Goal: Task Accomplishment & Management: Manage account settings

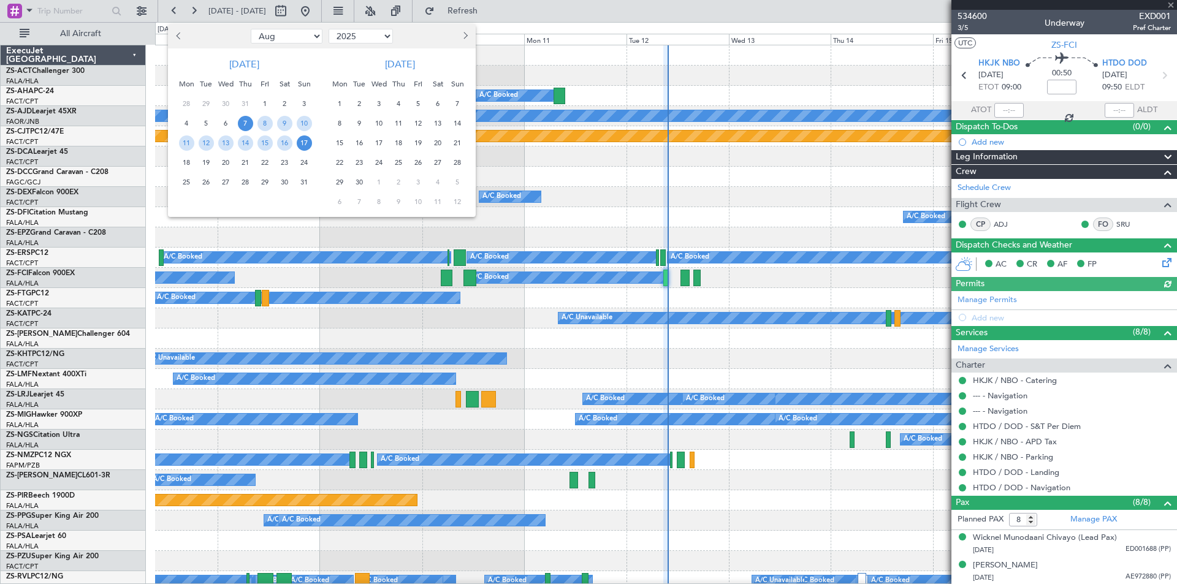
select select "8"
select select "2025"
click at [180, 33] on span "Previous month" at bounding box center [180, 35] width 7 height 7
select select "7"
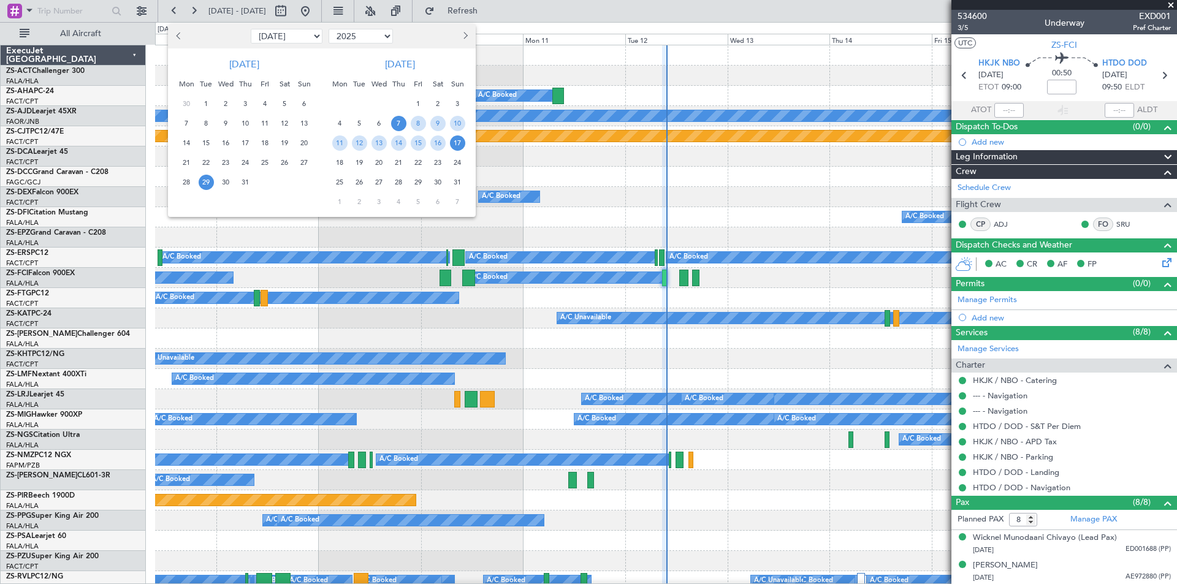
click at [207, 186] on span "29" at bounding box center [206, 182] width 15 height 15
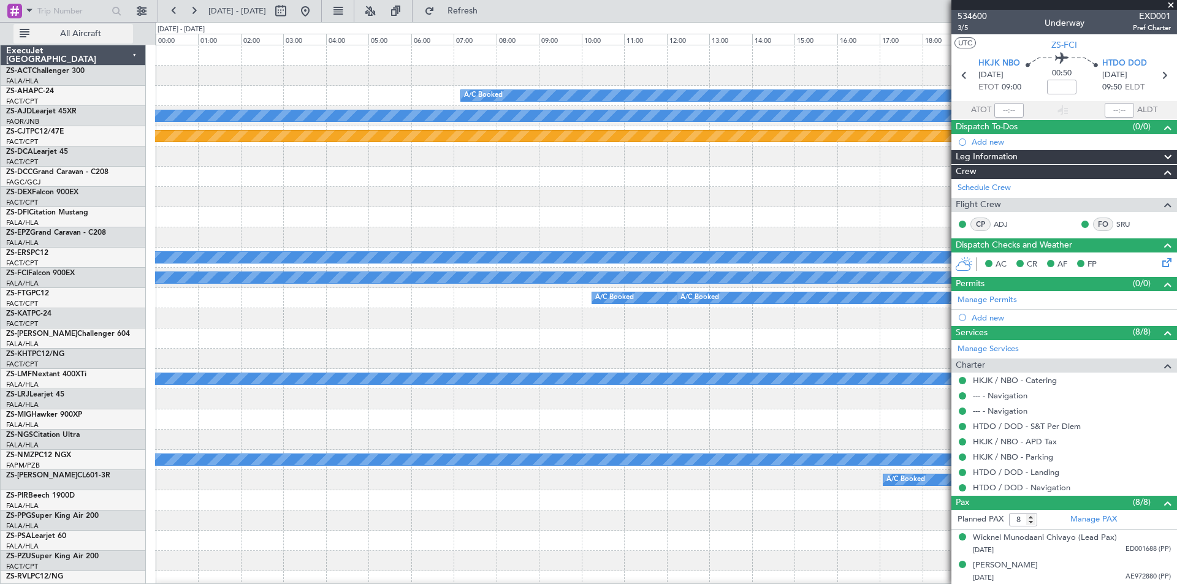
click at [82, 34] on span "All Aircraft" at bounding box center [80, 33] width 97 height 9
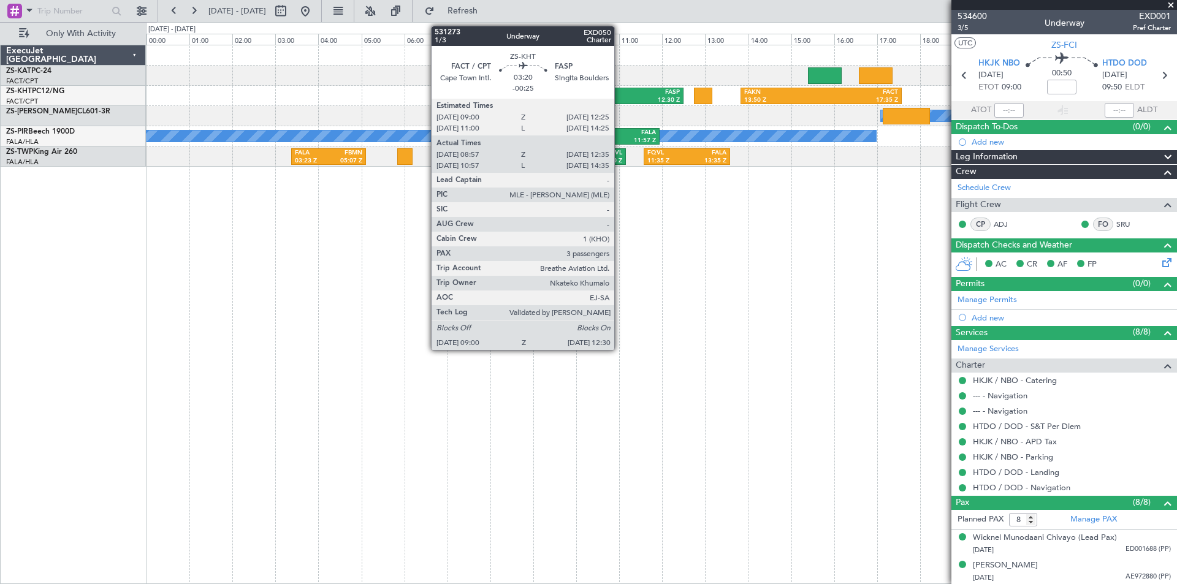
click at [620, 97] on div "12:30 Z" at bounding box center [644, 100] width 72 height 9
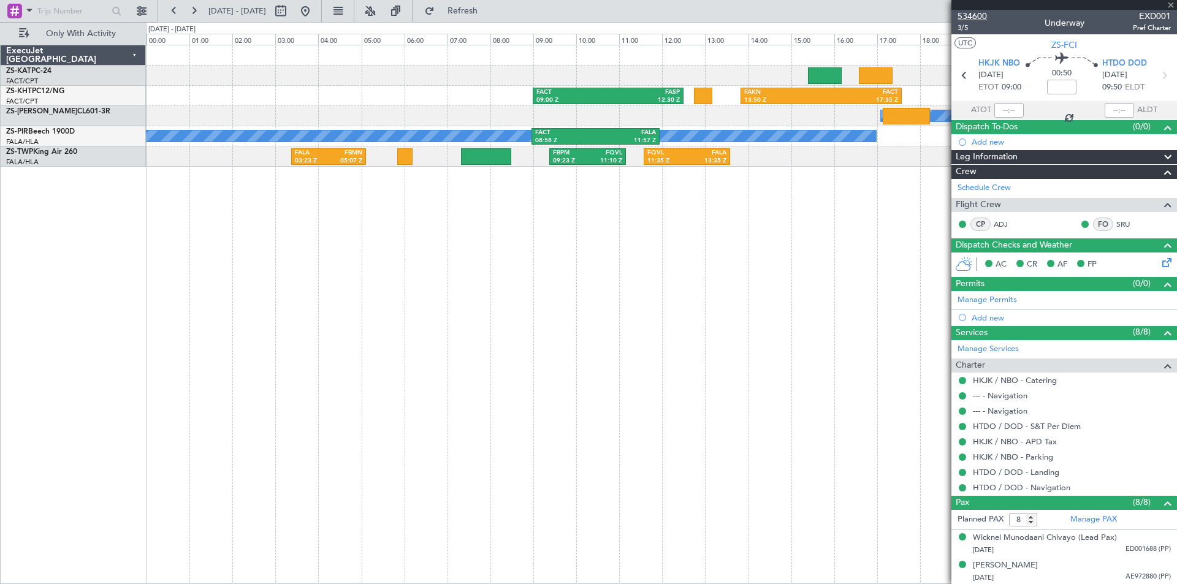
type input "-00:25"
type input "08:57"
type input "12:30"
type input "3"
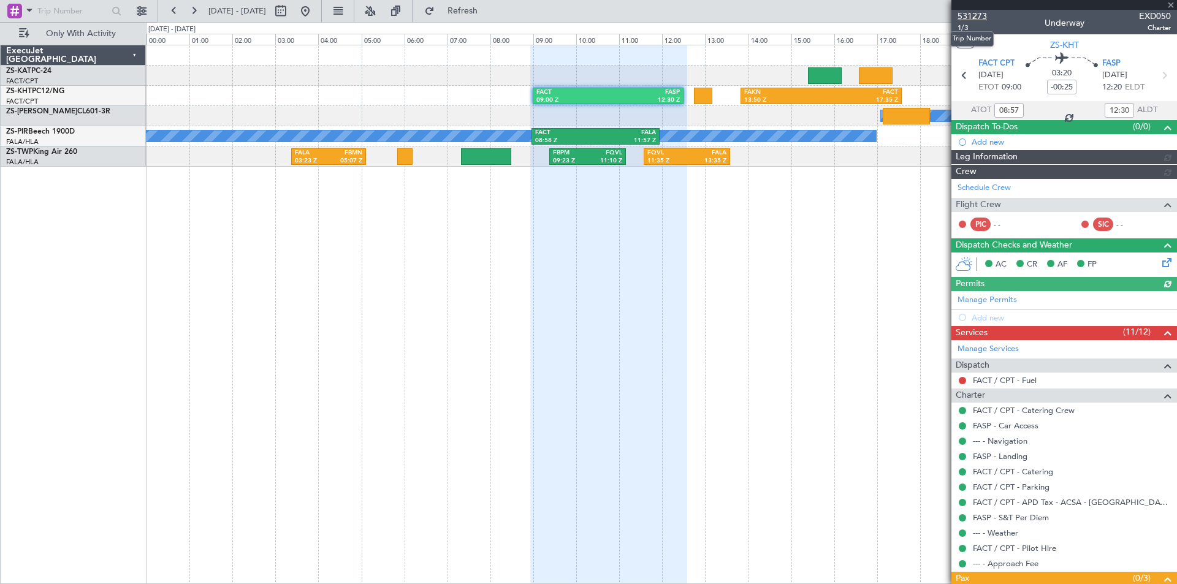
click at [975, 16] on span "531273" at bounding box center [972, 16] width 29 height 13
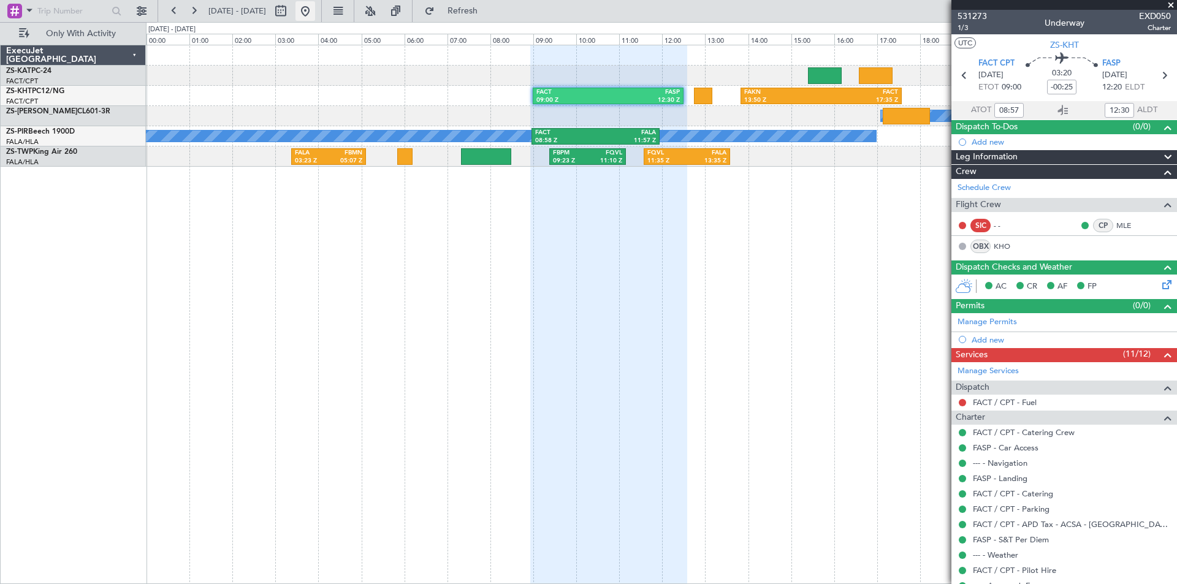
click at [315, 10] on button at bounding box center [306, 11] width 20 height 20
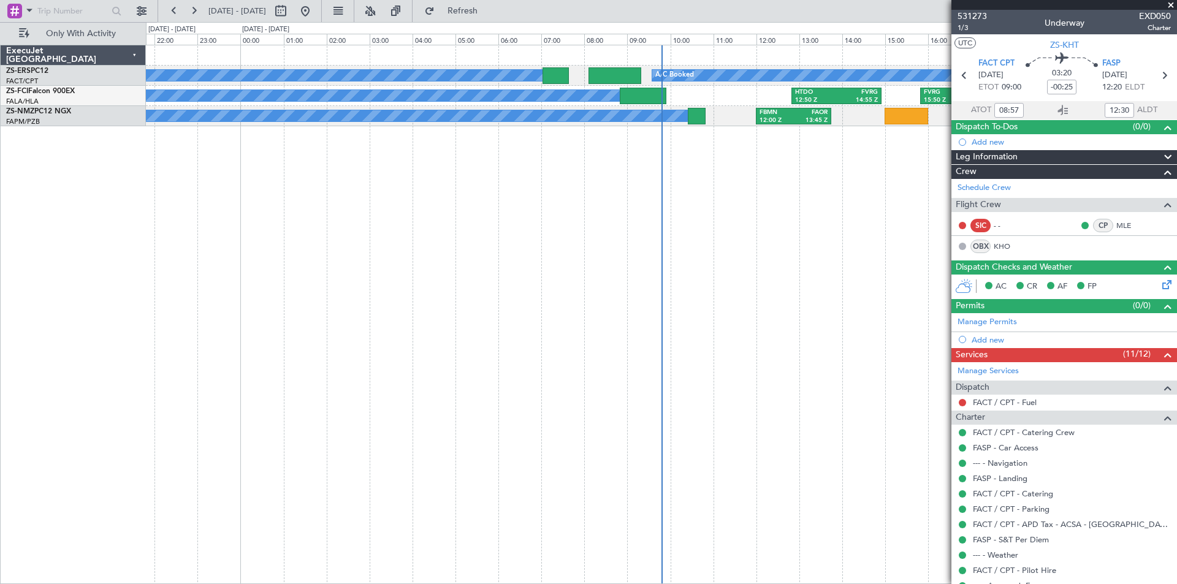
click at [346, 251] on div "A/C Booked A/C Booked A/C Booked FVRG 15:50 Z FALA 17:30 Z HTDO 12:50 Z FVRG 14…" at bounding box center [661, 315] width 1031 height 540
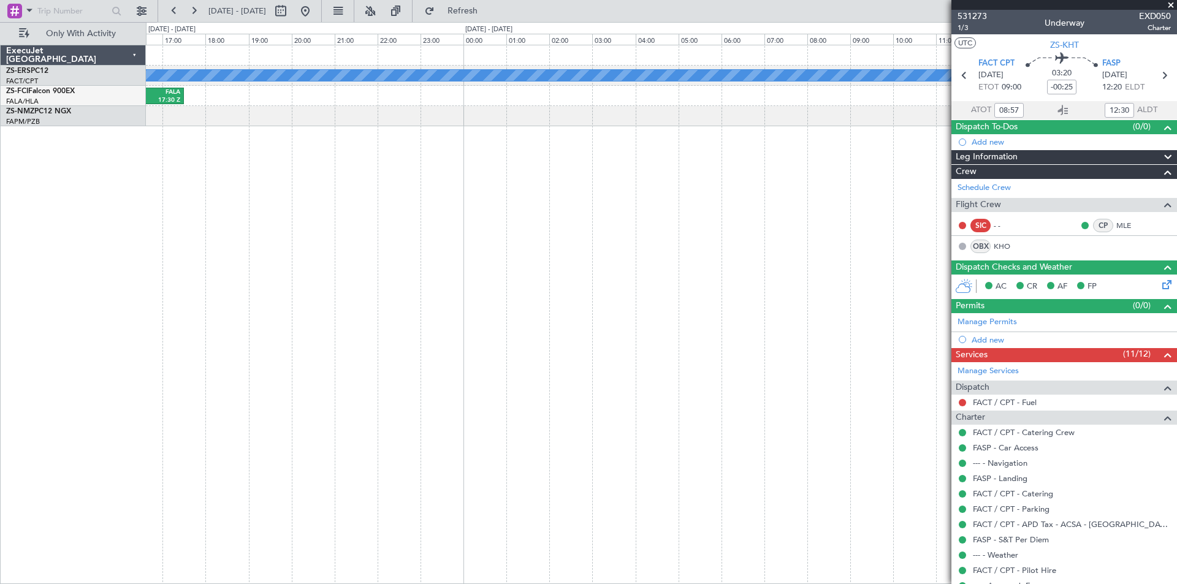
click at [489, 269] on div "A/C Booked FVRG 15:50 Z FALA 17:30 Z HTDO 12:50 Z FVRG 14:55 Z FBMN 12:00 Z FAO…" at bounding box center [661, 315] width 1031 height 540
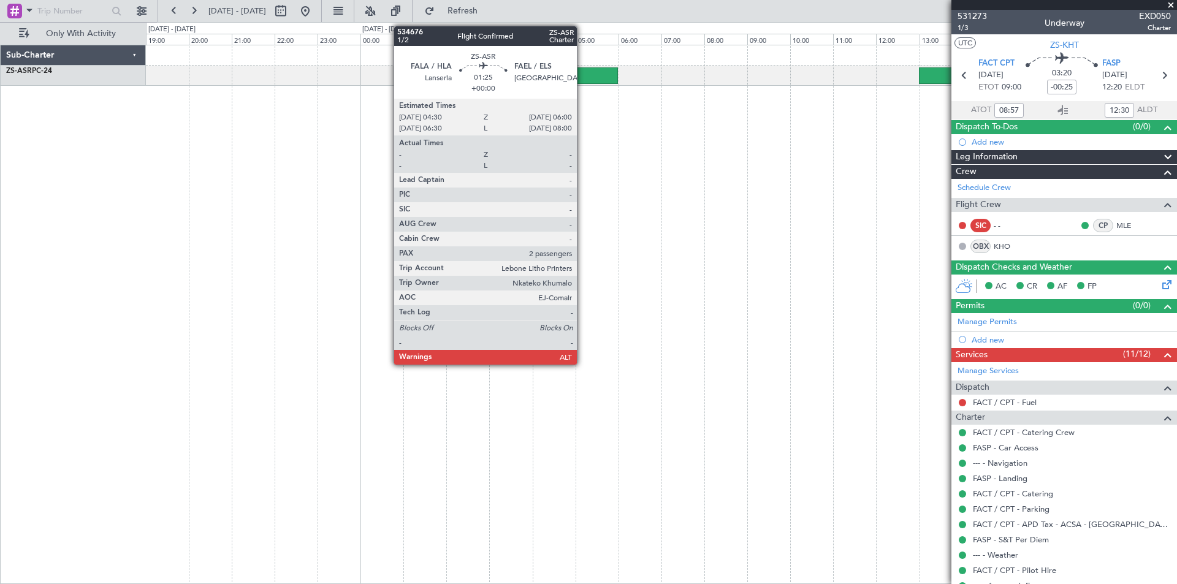
click at [582, 77] on div at bounding box center [586, 75] width 65 height 17
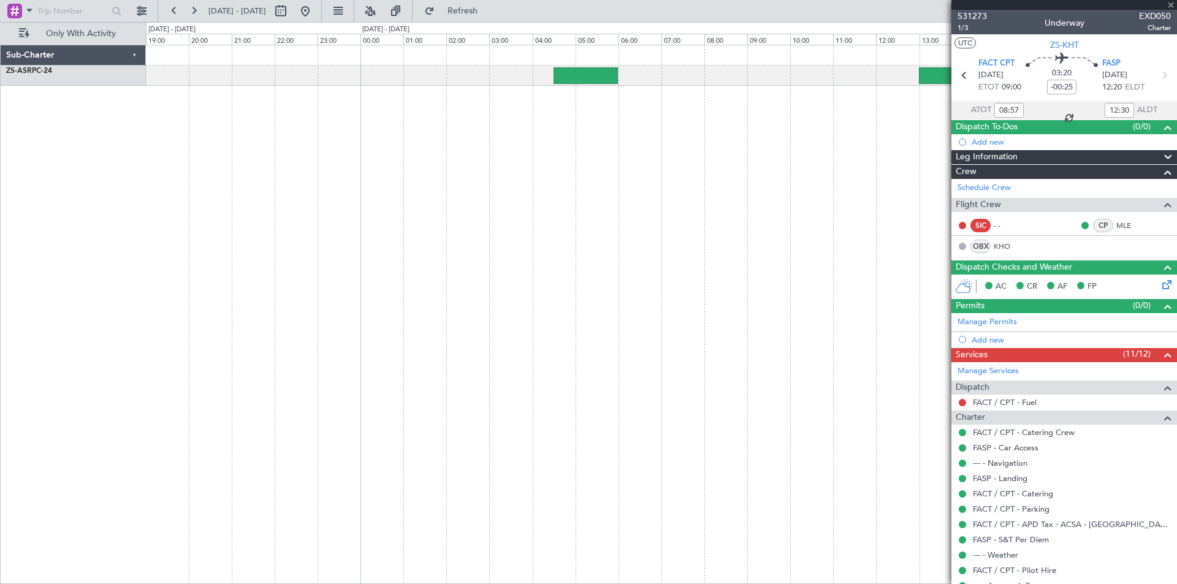
type input "2"
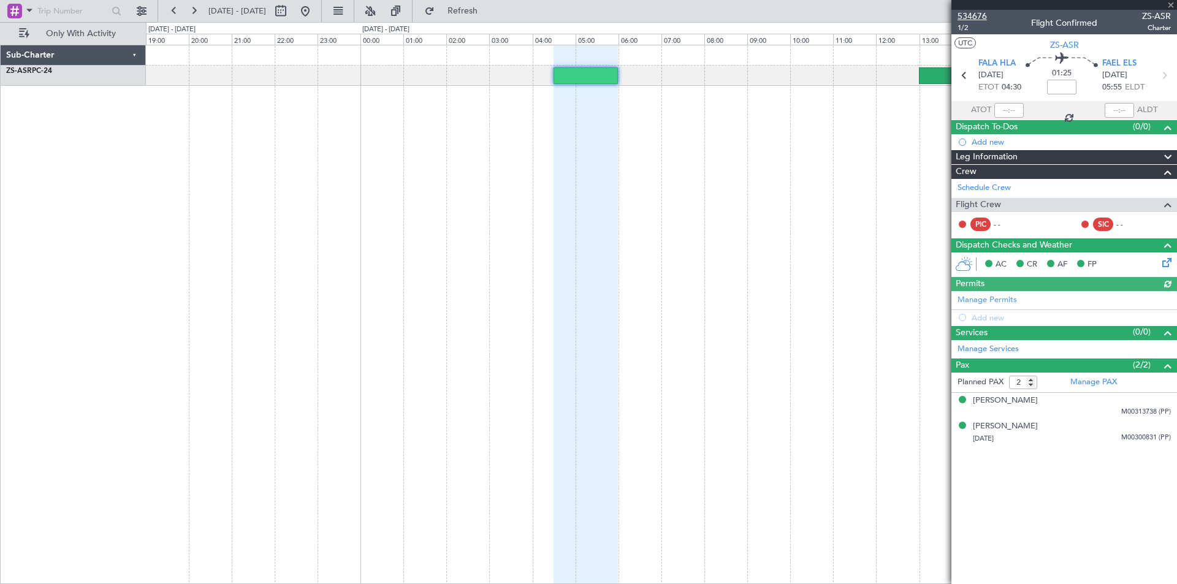
click at [974, 10] on span "534676" at bounding box center [972, 16] width 29 height 13
click at [291, 12] on button at bounding box center [281, 11] width 20 height 20
select select "8"
select select "2025"
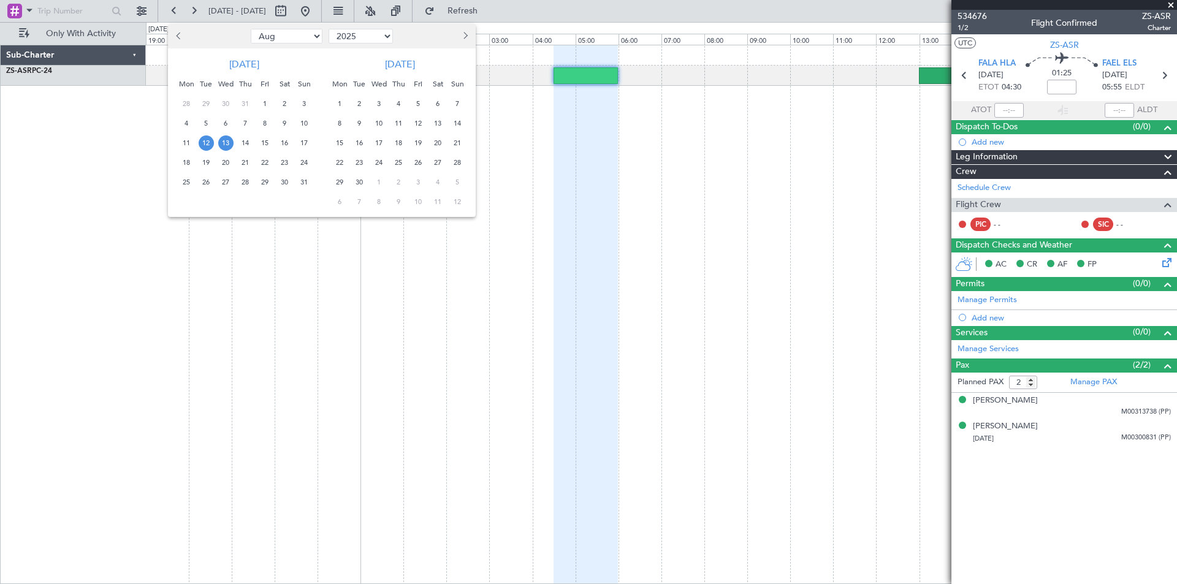
click at [267, 144] on span "15" at bounding box center [265, 142] width 15 height 15
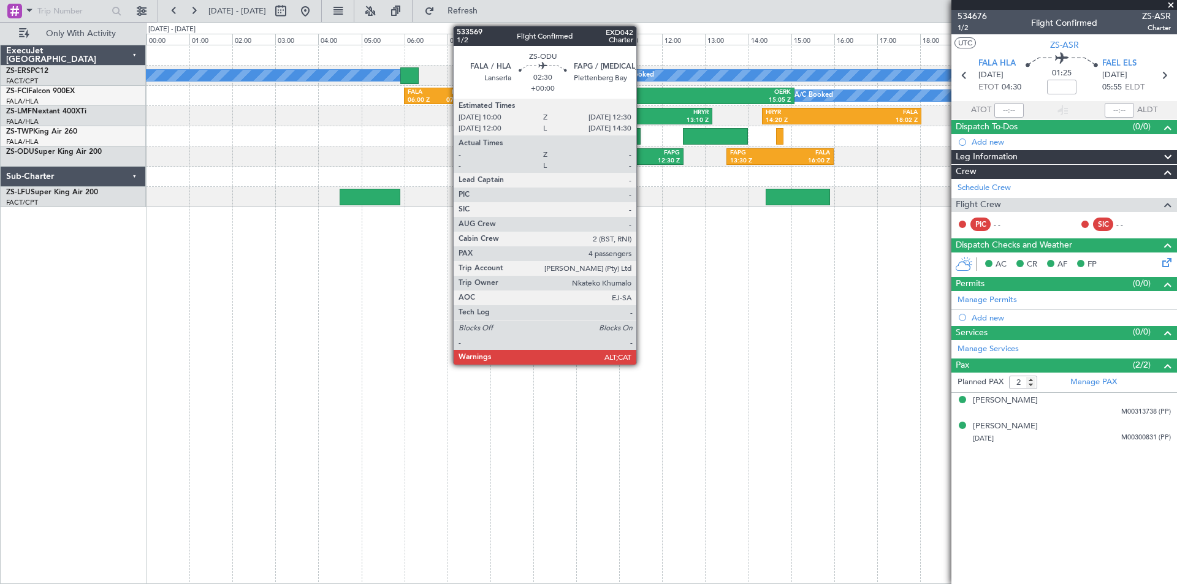
click at [642, 161] on div "12:30 Z" at bounding box center [655, 161] width 50 height 9
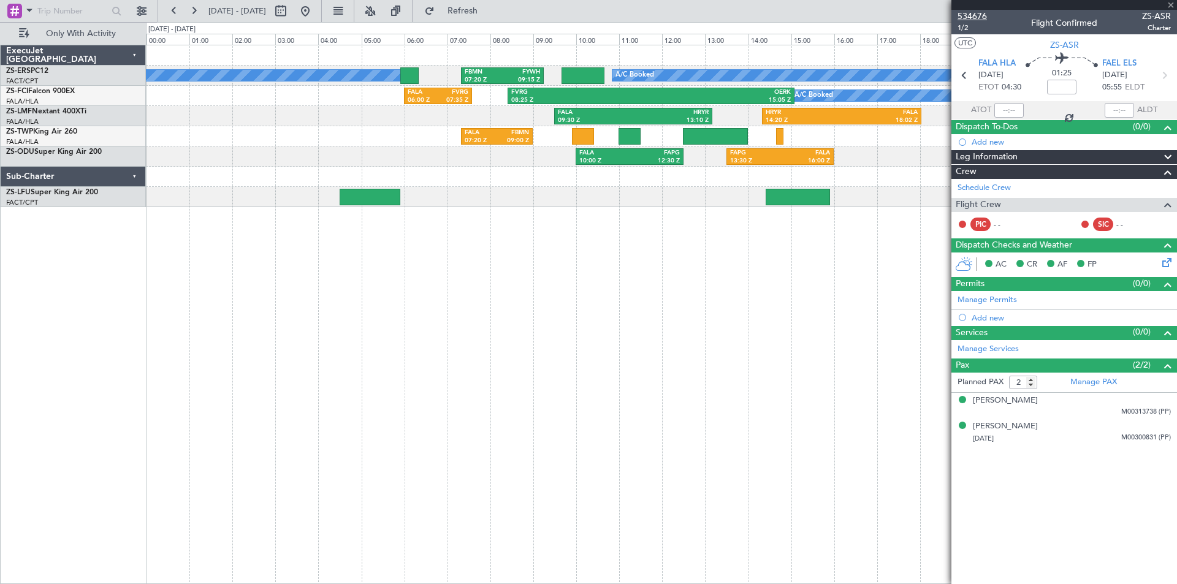
type input "4"
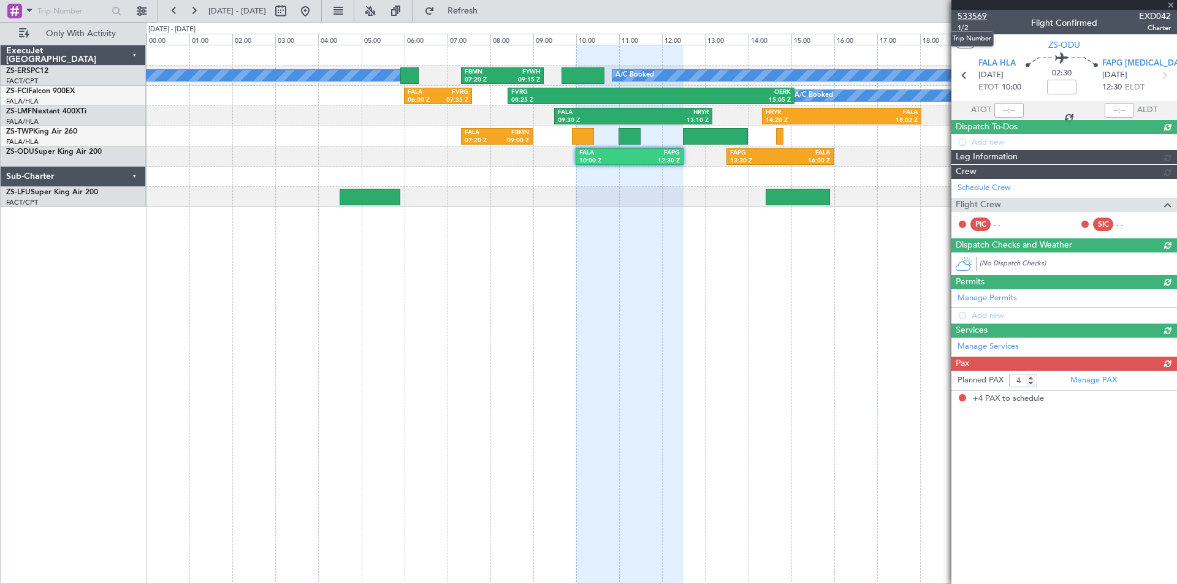
click at [974, 17] on span "533569" at bounding box center [972, 16] width 29 height 13
